Goal: Transaction & Acquisition: Book appointment/travel/reservation

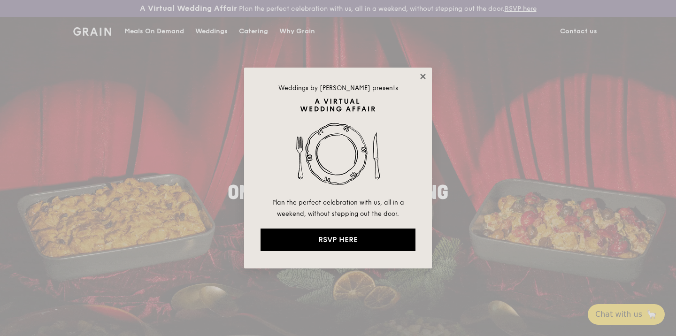
click at [422, 72] on icon at bounding box center [423, 76] width 8 height 8
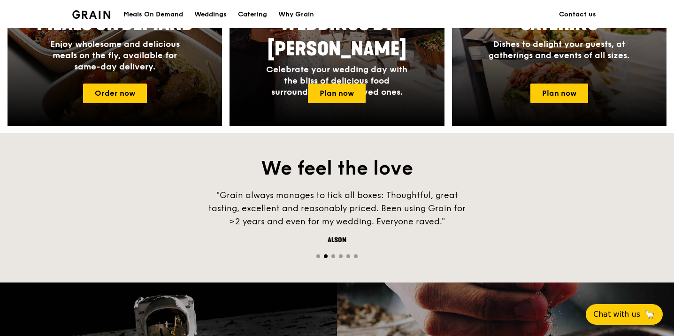
scroll to position [454, 0]
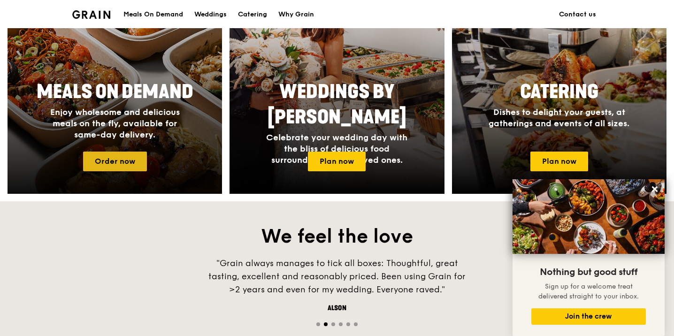
click at [128, 160] on link "Order now" at bounding box center [115, 162] width 64 height 20
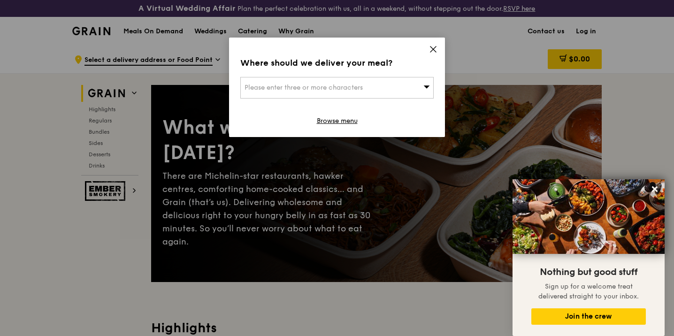
click at [433, 42] on div "Where should we deliver your meal? Please enter three or more characters Browse…" at bounding box center [337, 88] width 216 height 100
click at [433, 47] on icon at bounding box center [433, 49] width 8 height 8
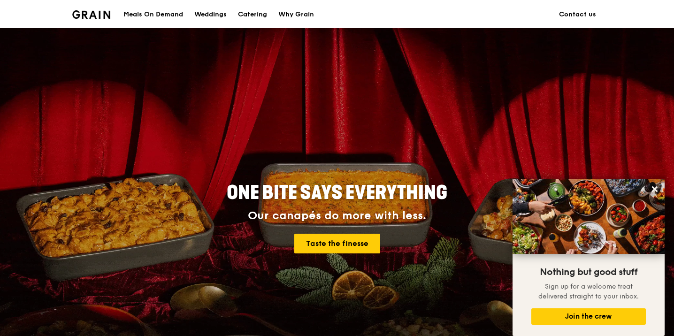
scroll to position [454, 0]
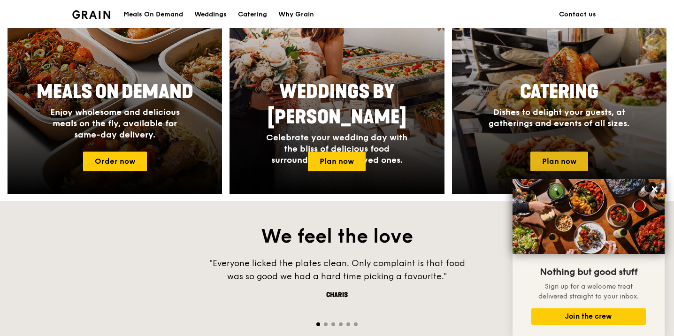
click at [562, 162] on link "Plan now" at bounding box center [560, 162] width 58 height 20
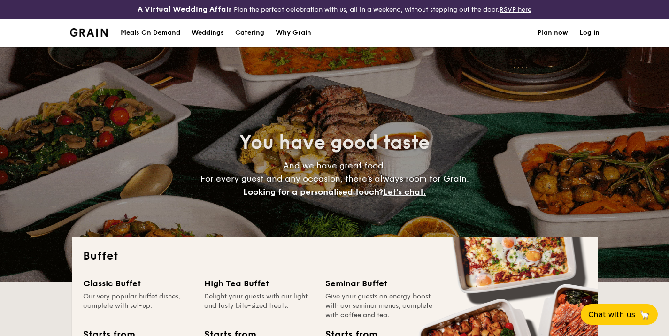
select select
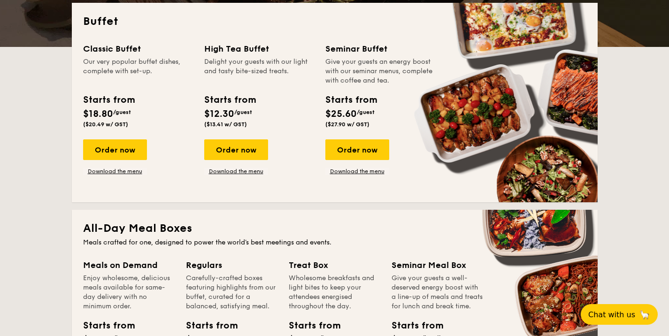
scroll to position [239, 0]
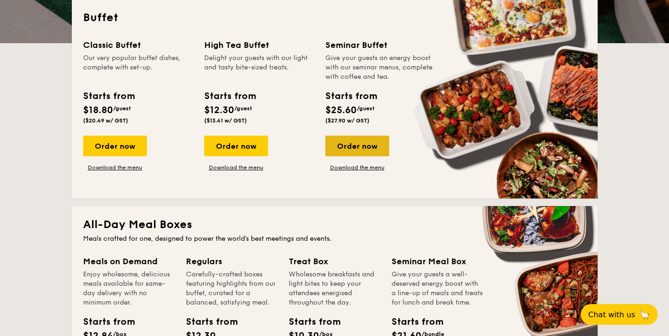
click at [354, 147] on div "Order now" at bounding box center [357, 146] width 64 height 21
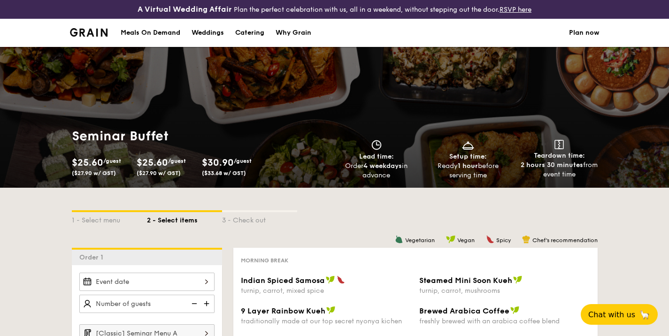
scroll to position [257, 0]
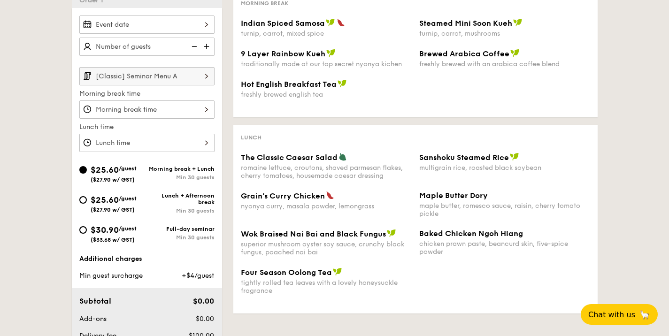
select select
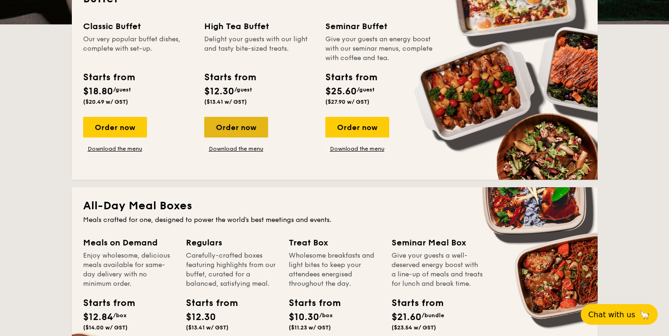
click at [246, 132] on div "Order now" at bounding box center [236, 127] width 64 height 21
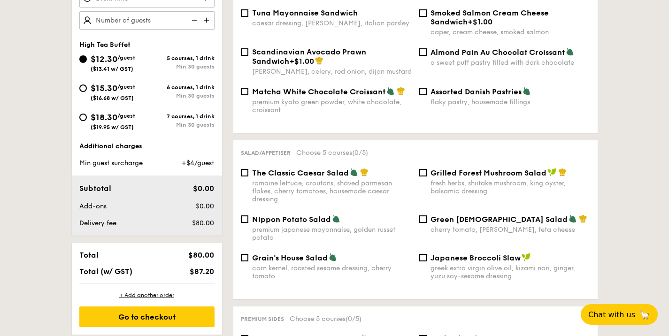
scroll to position [336, 0]
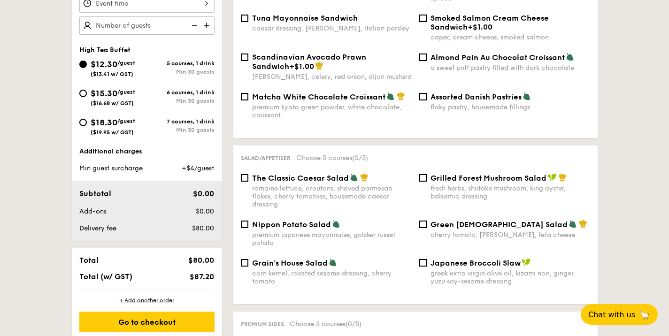
click at [206, 25] on img at bounding box center [208, 25] width 14 height 18
click at [205, 25] on img at bounding box center [208, 25] width 14 height 18
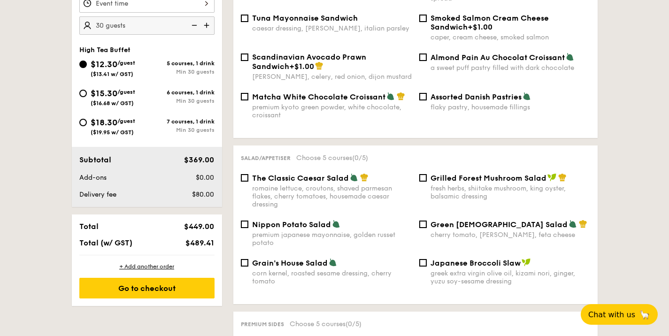
click at [205, 25] on img at bounding box center [208, 25] width 14 height 18
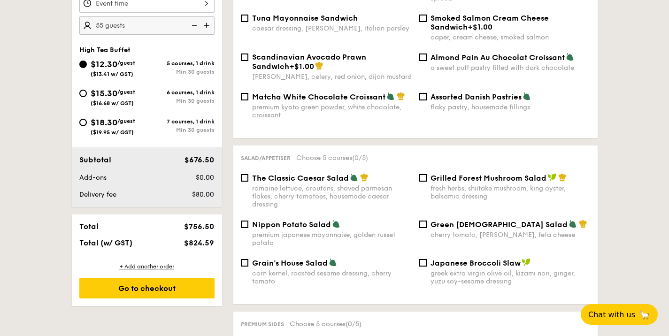
click at [205, 25] on img at bounding box center [208, 25] width 14 height 18
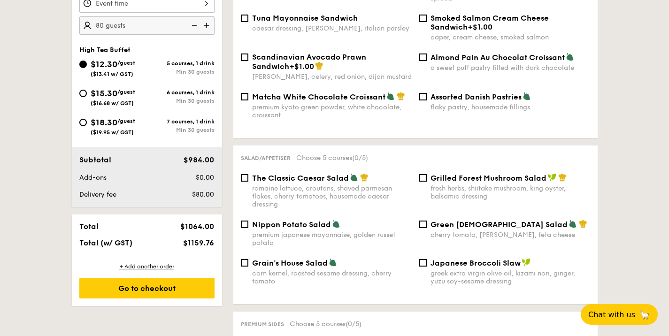
click at [205, 25] on img at bounding box center [208, 25] width 14 height 18
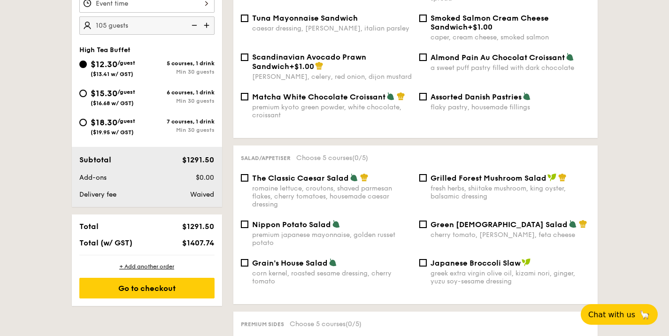
click at [205, 25] on img at bounding box center [208, 25] width 14 height 18
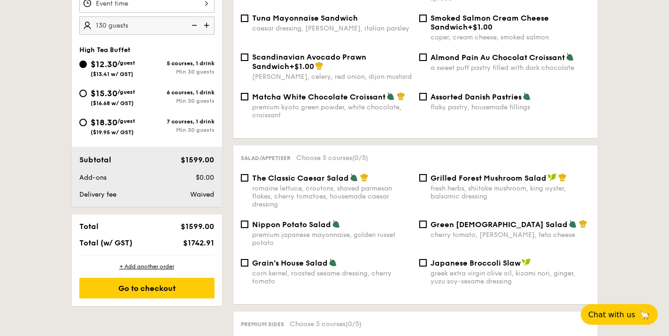
click at [205, 25] on img at bounding box center [208, 25] width 14 height 18
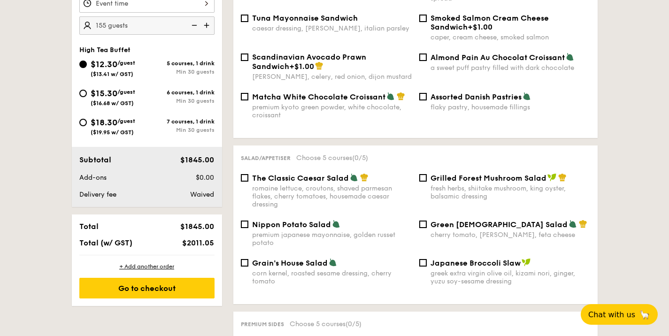
click at [205, 25] on img at bounding box center [208, 25] width 14 height 18
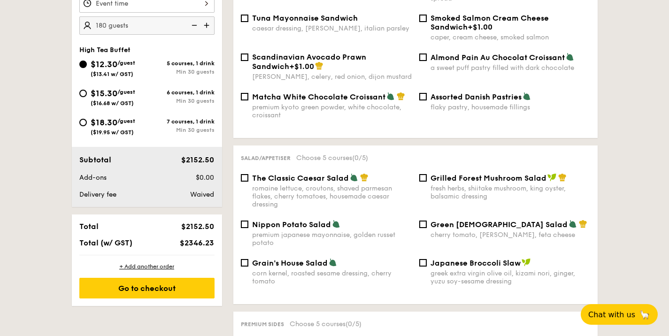
click at [205, 25] on img at bounding box center [208, 25] width 14 height 18
click at [195, 27] on img at bounding box center [193, 25] width 14 height 18
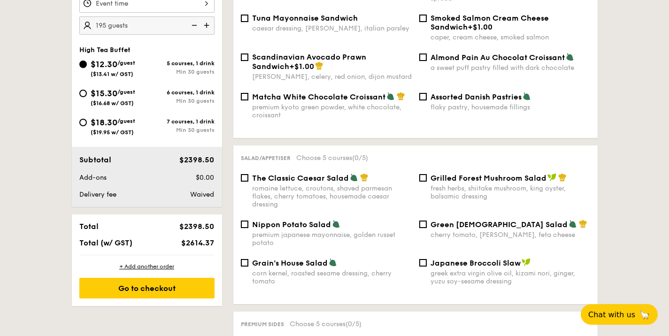
click at [195, 27] on img at bounding box center [193, 25] width 14 height 18
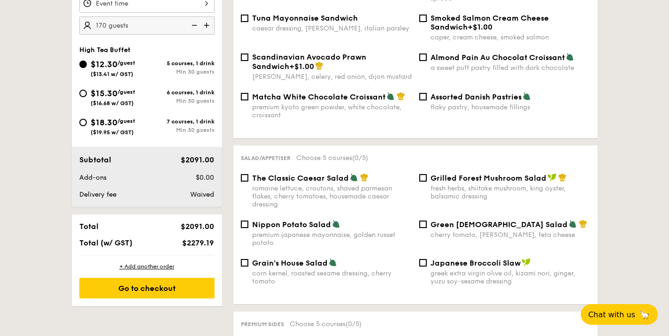
click at [195, 27] on img at bounding box center [193, 25] width 14 height 18
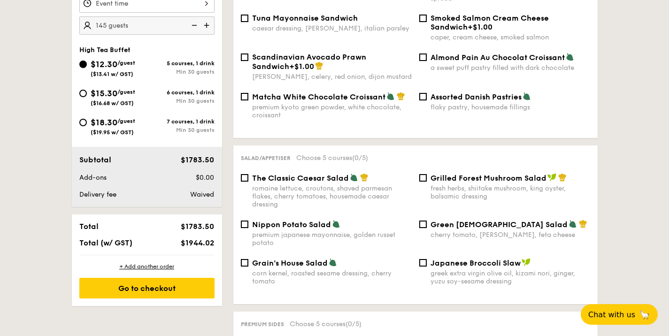
click at [195, 27] on img at bounding box center [193, 25] width 14 height 18
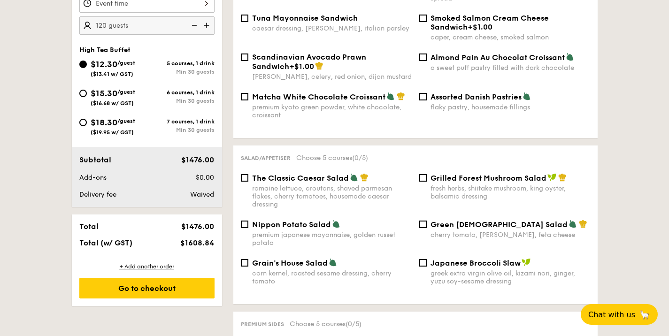
click at [195, 27] on img at bounding box center [193, 25] width 14 height 18
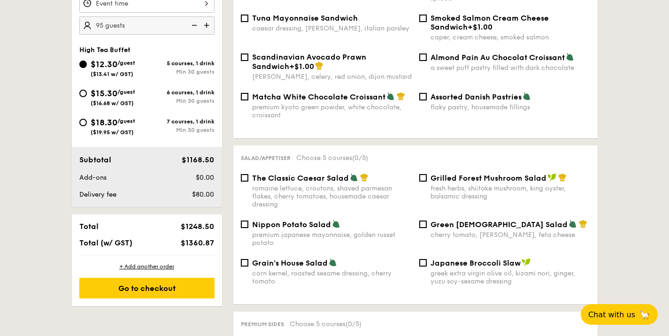
click at [195, 27] on img at bounding box center [193, 25] width 14 height 18
click at [210, 24] on img at bounding box center [208, 25] width 14 height 18
click at [207, 24] on img at bounding box center [208, 25] width 14 height 18
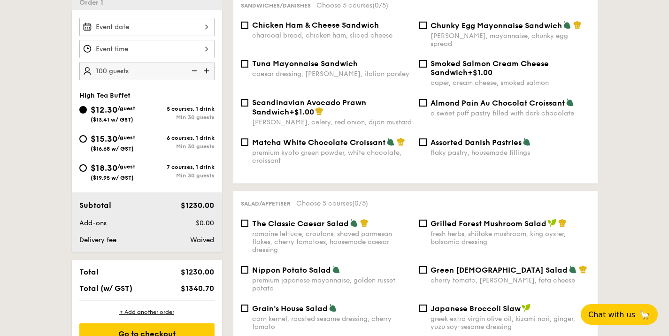
scroll to position [290, 0]
click at [208, 73] on img at bounding box center [208, 71] width 14 height 18
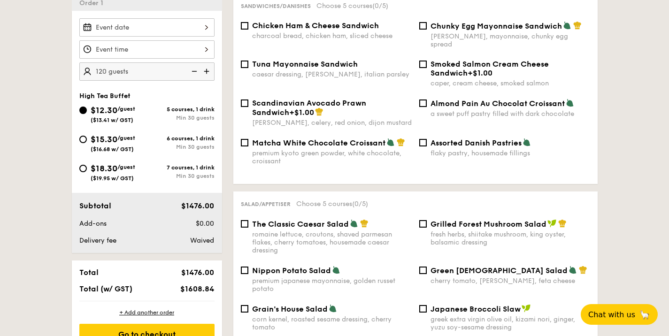
click at [208, 73] on img at bounding box center [208, 71] width 14 height 18
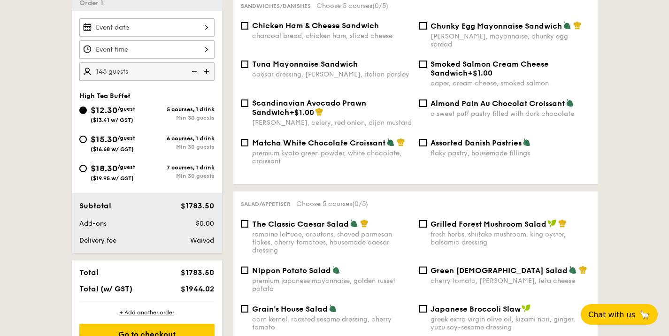
click at [208, 73] on img at bounding box center [208, 71] width 14 height 18
type input "160 guests"
click at [95, 162] on div "$12.30 /guest ($13.41 w/ GST) 5 courses, 1 drink Min 30 guests $15.30 /guest ($…" at bounding box center [147, 147] width 143 height 87
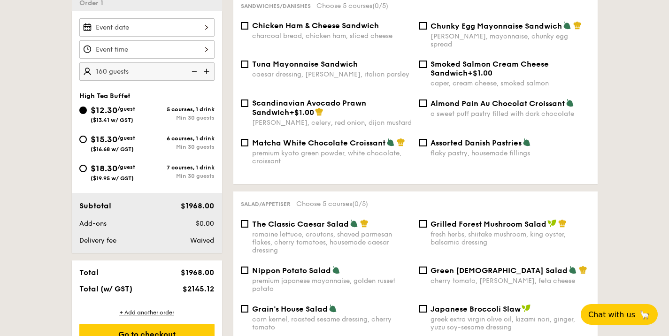
click at [93, 170] on span "$18.30" at bounding box center [104, 168] width 27 height 10
click at [87, 170] on input "$18.30 /guest ($19.95 w/ GST) 7 courses, 1 drink Min 30 guests" at bounding box center [83, 169] width 8 height 8
radio input "true"
click at [195, 70] on img at bounding box center [193, 71] width 14 height 18
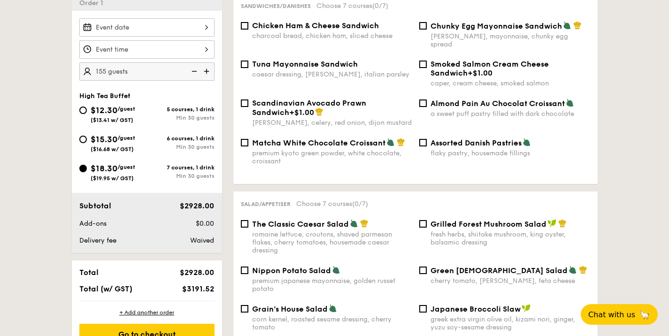
click at [195, 70] on img at bounding box center [193, 71] width 14 height 18
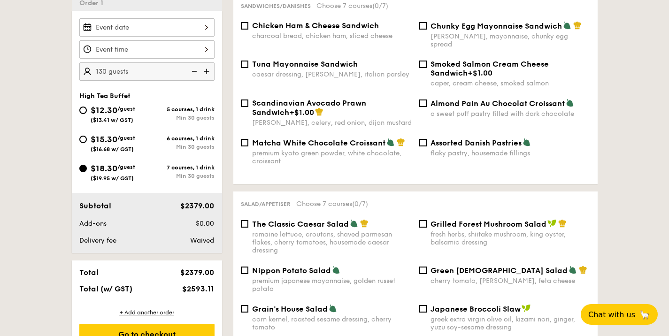
click at [195, 70] on img at bounding box center [193, 71] width 14 height 18
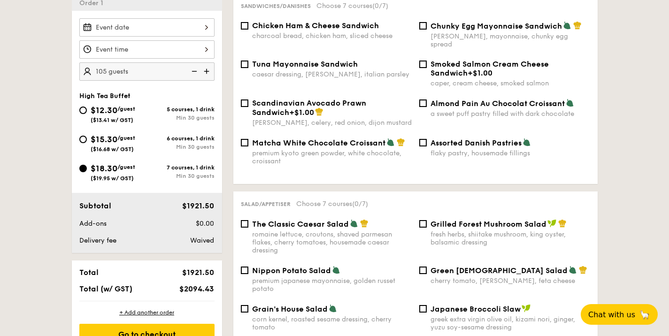
click at [195, 70] on img at bounding box center [193, 71] width 14 height 18
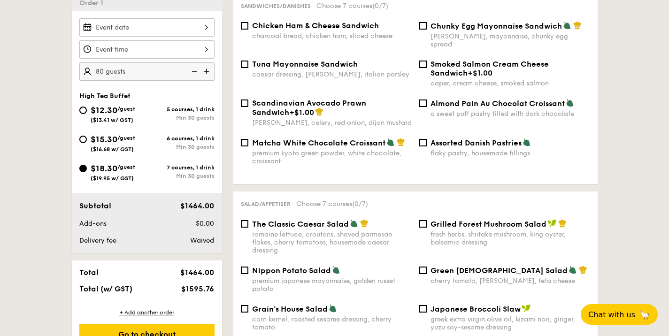
click at [195, 70] on img at bounding box center [193, 71] width 14 height 18
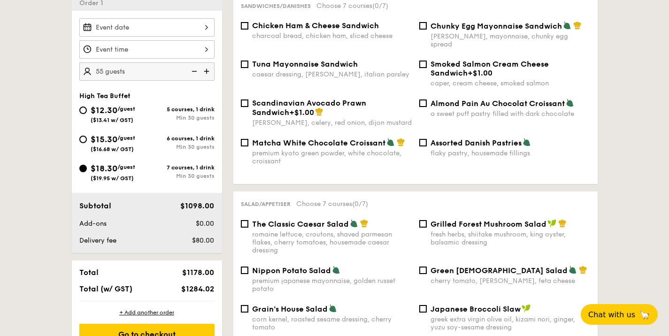
click at [195, 70] on img at bounding box center [193, 71] width 14 height 18
click at [209, 72] on img at bounding box center [208, 71] width 14 height 18
click at [208, 72] on img at bounding box center [208, 71] width 14 height 18
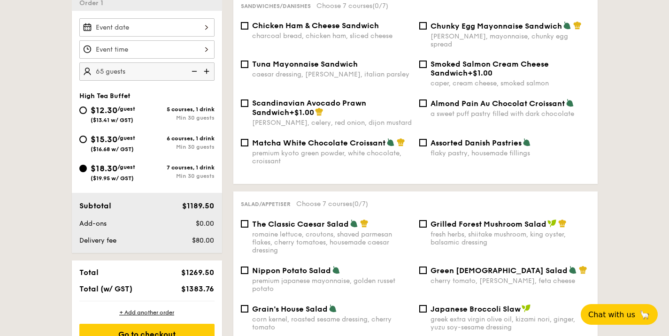
type input "70 guests"
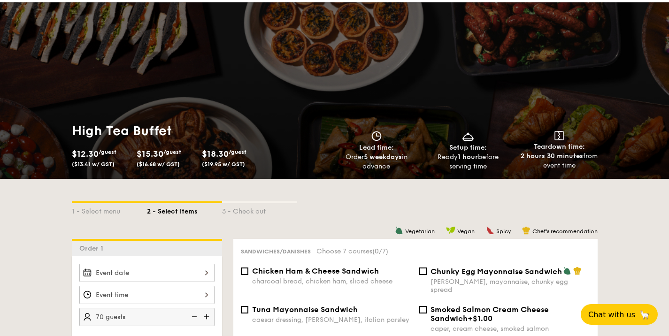
scroll to position [0, 0]
